Goal: Task Accomplishment & Management: Manage account settings

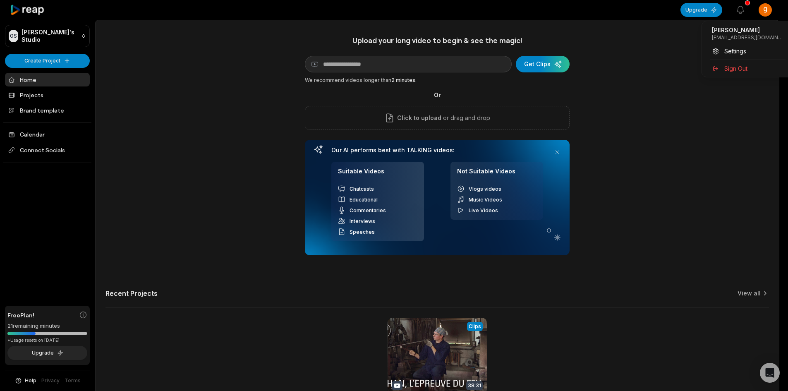
click at [777, 10] on html "[PERSON_NAME] Studio Create Project Home Projects Brand template Calendar Conne…" at bounding box center [394, 195] width 788 height 391
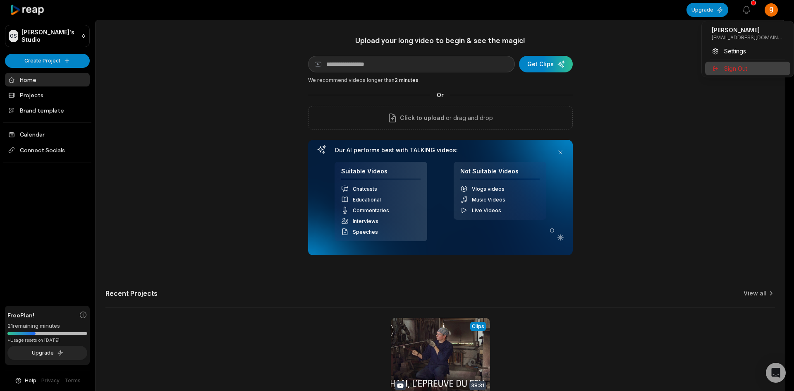
click at [743, 65] on span "Sign Out" at bounding box center [735, 68] width 23 height 9
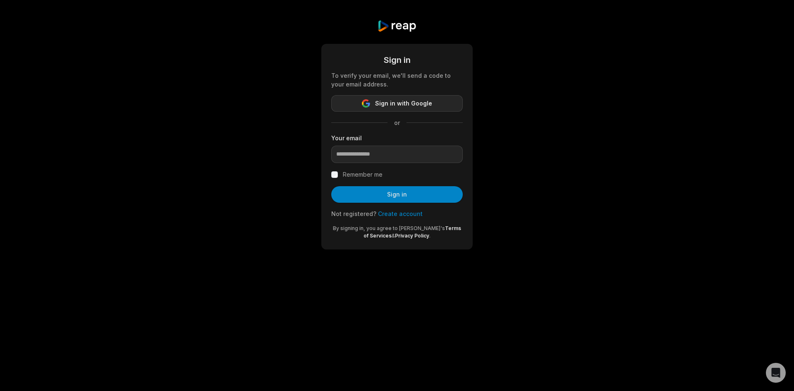
click at [430, 105] on span "Sign in with Google" at bounding box center [403, 103] width 57 height 10
